Goal: Navigation & Orientation: Go to known website

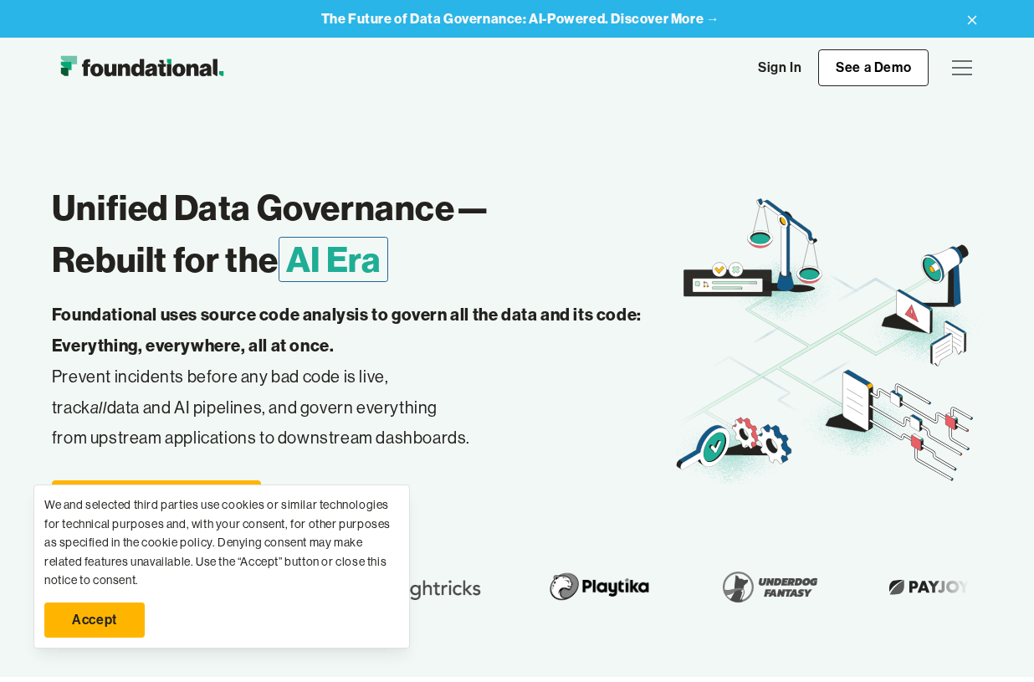
click at [123, 622] on link "Accept" at bounding box center [94, 619] width 100 height 35
